Goal: Register for event/course

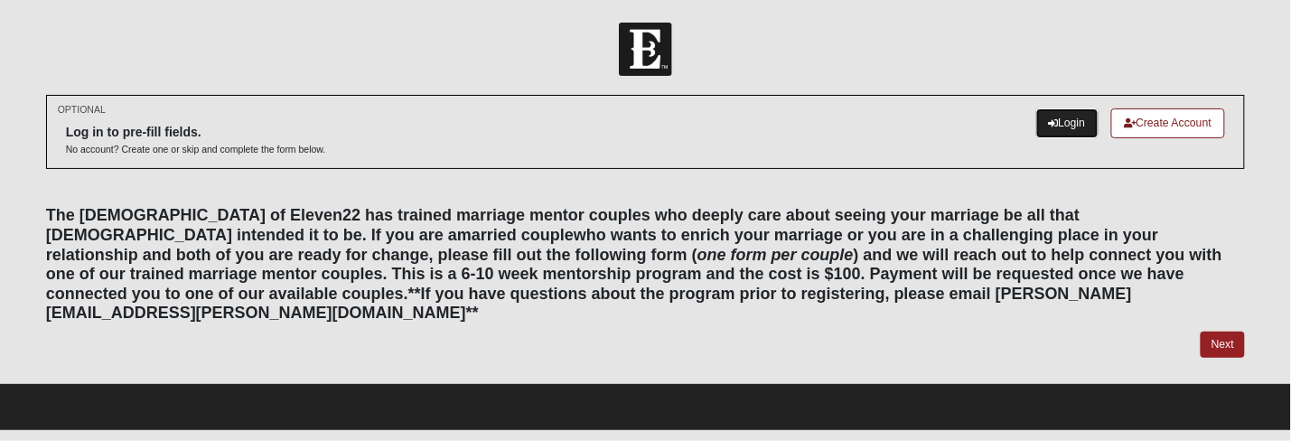
click at [1073, 110] on link "Login" at bounding box center [1067, 123] width 62 height 30
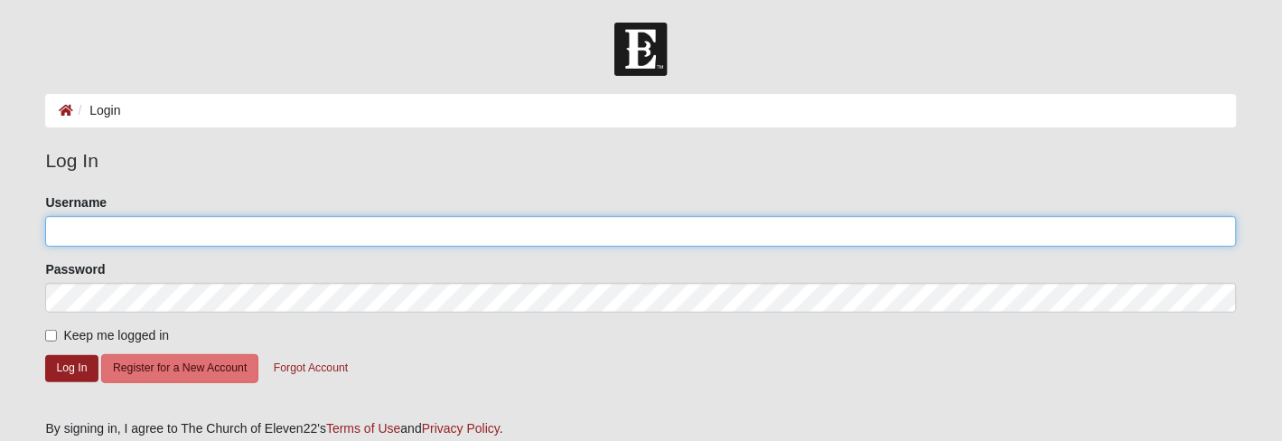
click at [140, 232] on input "Username" at bounding box center [640, 231] width 1191 height 31
type input "[EMAIL_ADDRESS][DOMAIN_NAME]"
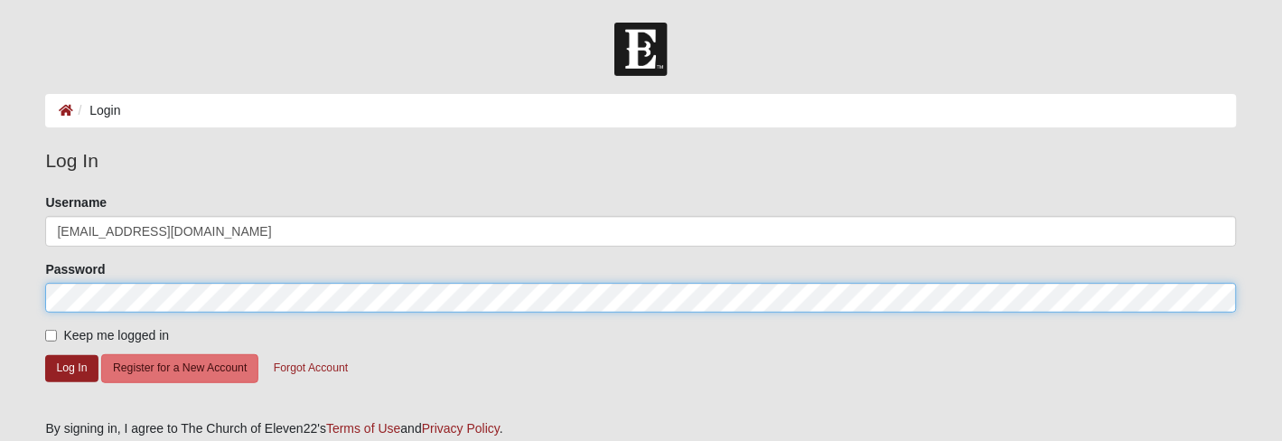
click at [45, 355] on button "Log In" at bounding box center [71, 368] width 52 height 26
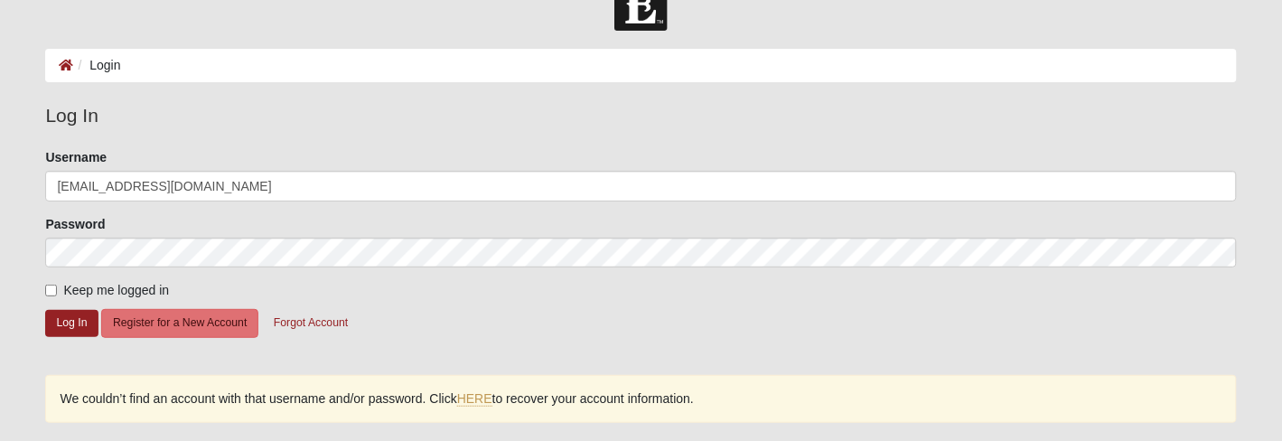
scroll to position [60, 0]
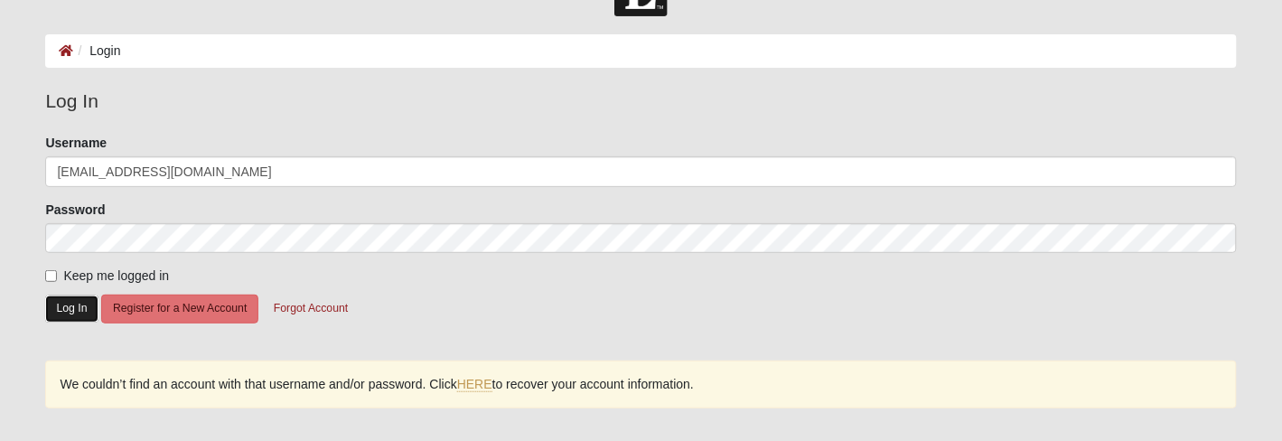
click at [76, 316] on button "Log In" at bounding box center [71, 308] width 52 height 26
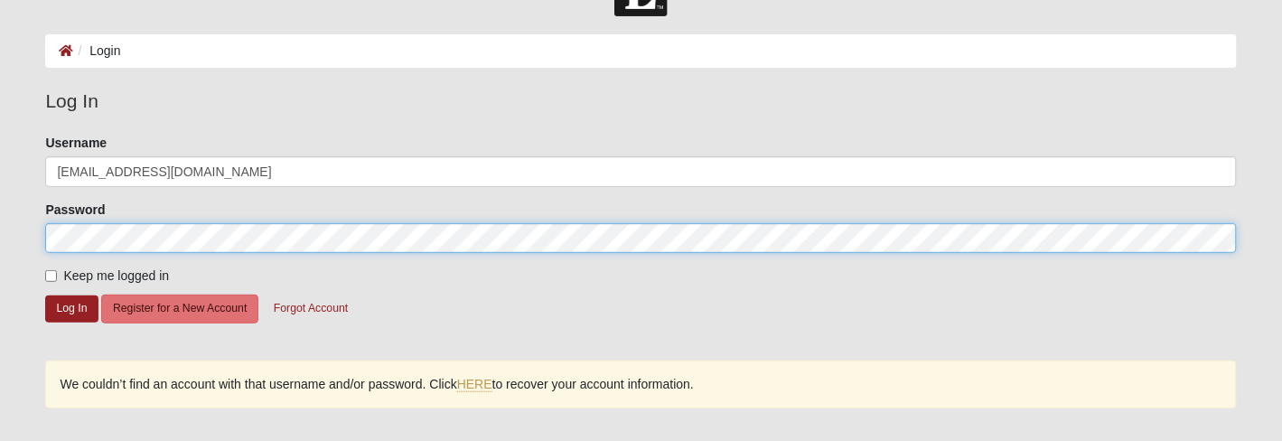
click at [13, 211] on form "Log In Login Login Error Log In Please correct the following: Username [EMAIL_A…" at bounding box center [641, 304] width 1282 height 683
click at [45, 295] on button "Log In" at bounding box center [71, 308] width 52 height 26
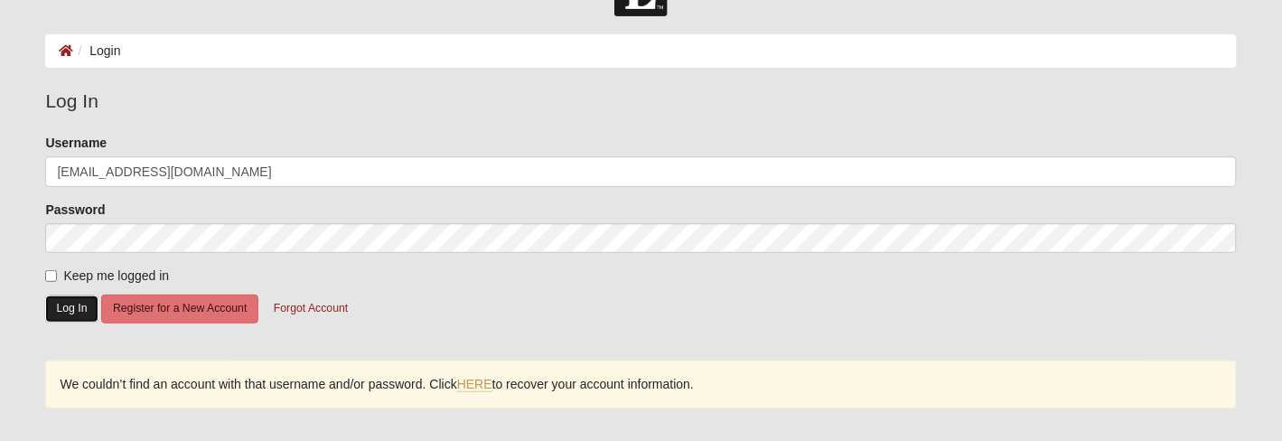
click at [64, 308] on button "Log In" at bounding box center [71, 308] width 52 height 26
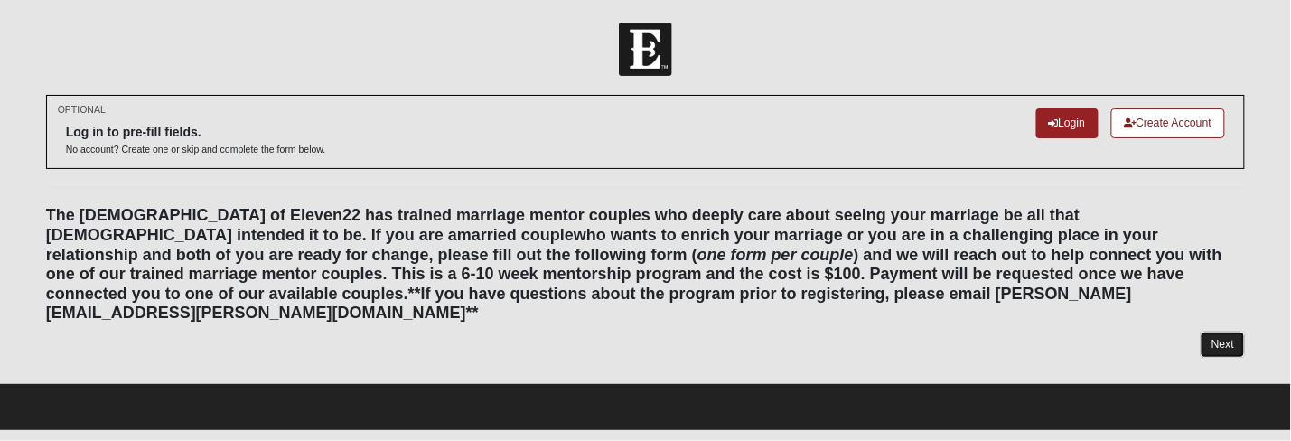
click at [1227, 332] on link "Next" at bounding box center [1223, 345] width 44 height 26
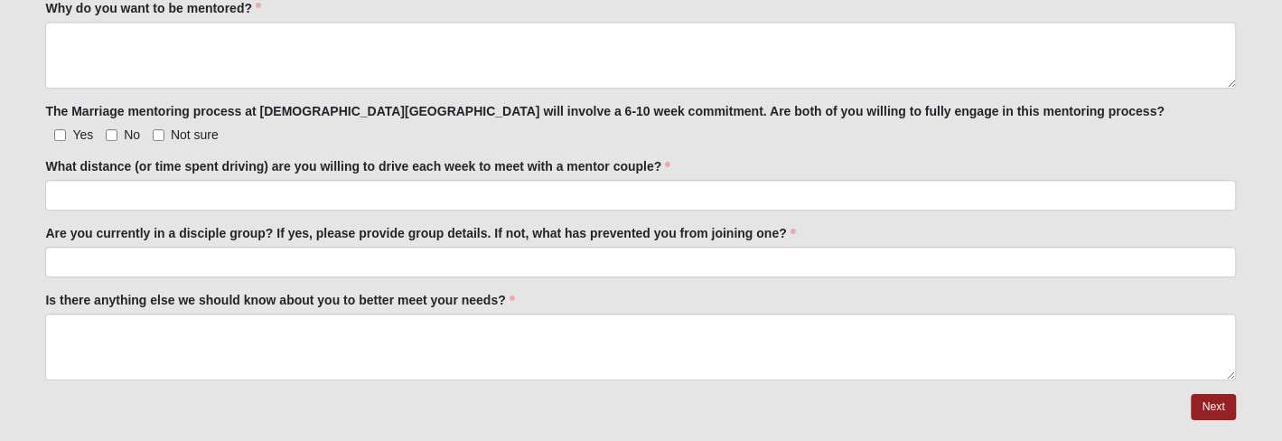
scroll to position [1325, 0]
